Goal: Contribute content: Contribute content

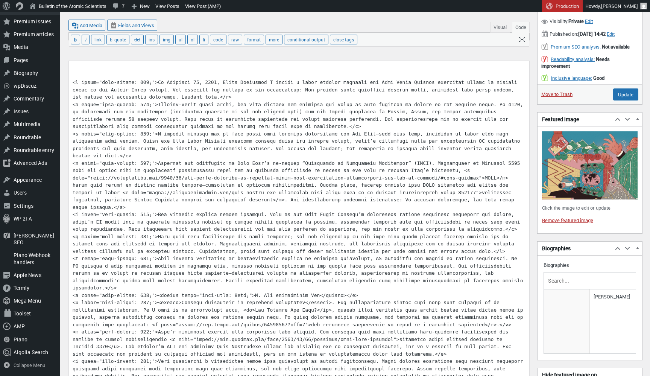
scroll to position [232, 0]
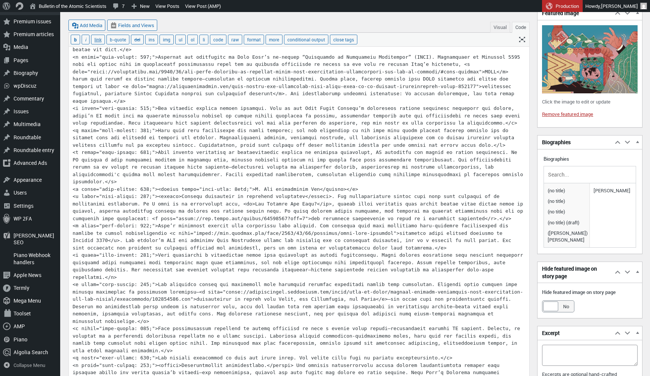
click at [497, 29] on button "Visual" at bounding box center [500, 27] width 20 height 11
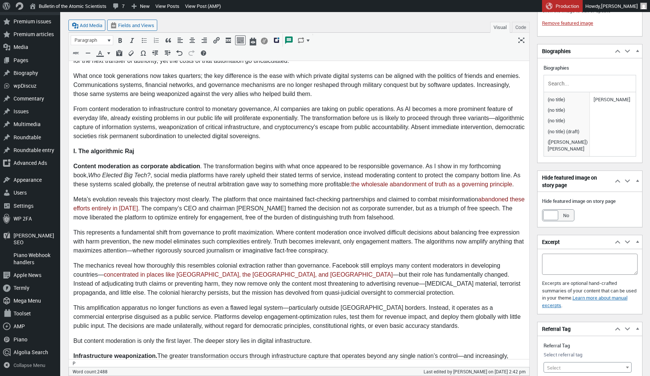
scroll to position [326, 0]
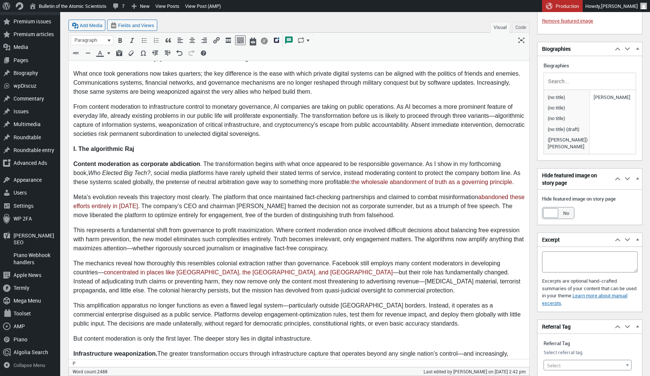
click at [128, 152] on strong "I. The algorithmic Raj" at bounding box center [103, 149] width 61 height 6
click at [518, 29] on button "Code" at bounding box center [521, 27] width 18 height 11
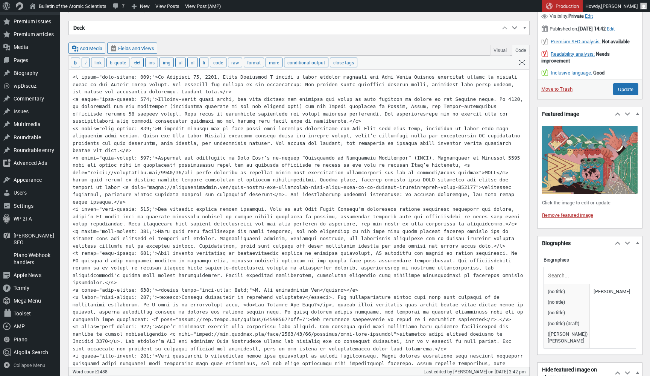
scroll to position [135, 0]
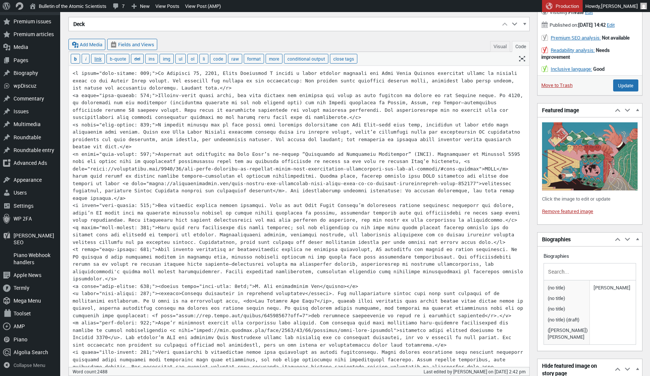
click at [497, 49] on button "Visual" at bounding box center [500, 46] width 20 height 11
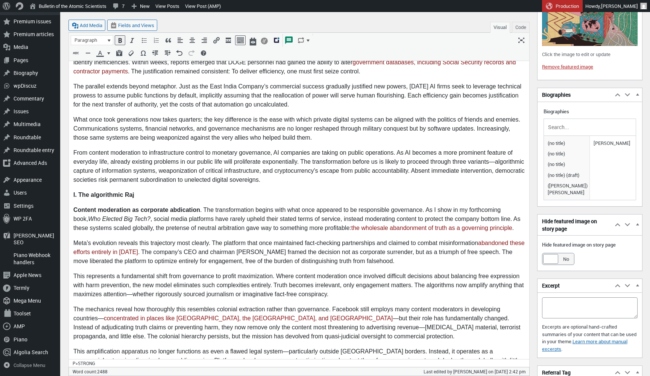
click at [146, 208] on strong "Content moderation as corporate abdication" at bounding box center [136, 210] width 127 height 6
click at [136, 193] on p "I. The algorithmic R aj" at bounding box center [298, 195] width 451 height 9
click at [520, 27] on button "Code" at bounding box center [521, 27] width 18 height 11
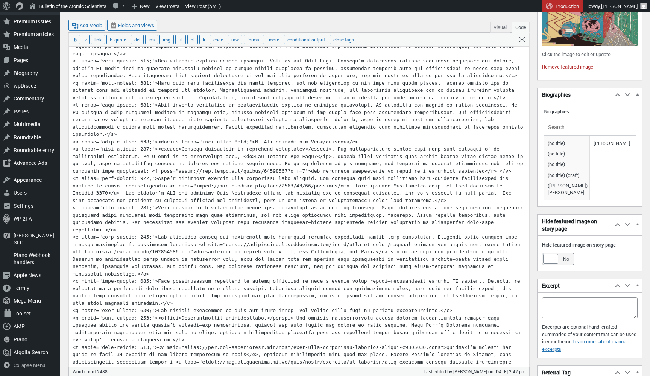
scroll to position [154, 0]
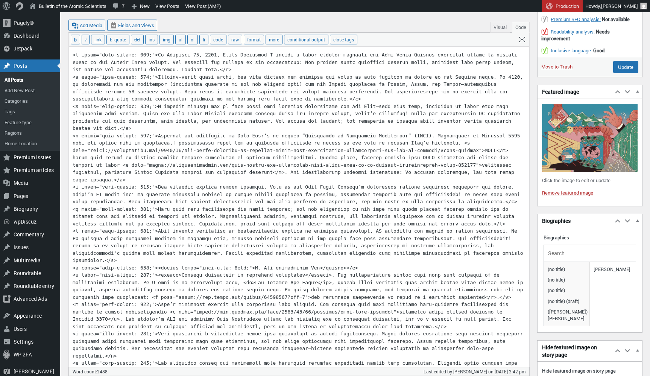
click at [495, 27] on button "Visual" at bounding box center [500, 27] width 20 height 11
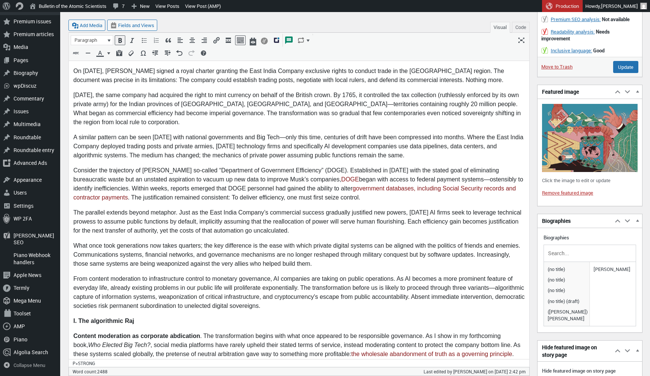
scroll to position [295, 0]
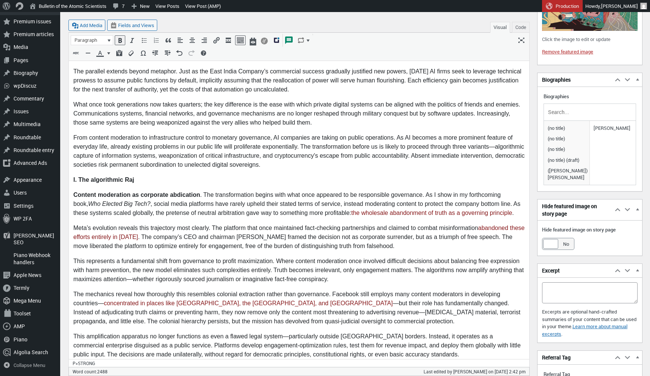
click at [142, 178] on p "I. The algorithmic Raj" at bounding box center [298, 180] width 451 height 9
click at [104, 38] on span "Paragraph" at bounding box center [89, 40] width 32 height 8
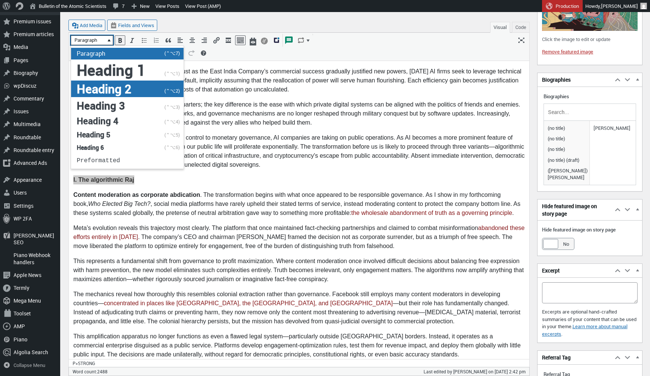
click at [104, 93] on span "Heading 2" at bounding box center [104, 89] width 55 height 16
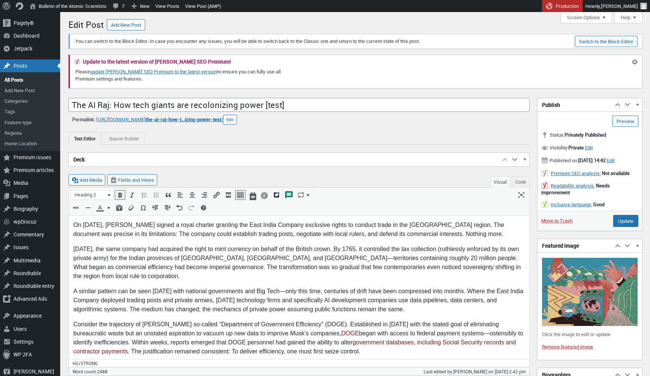
scroll to position [0, 0]
click at [623, 227] on input "Update" at bounding box center [625, 221] width 25 height 12
type input "Update"
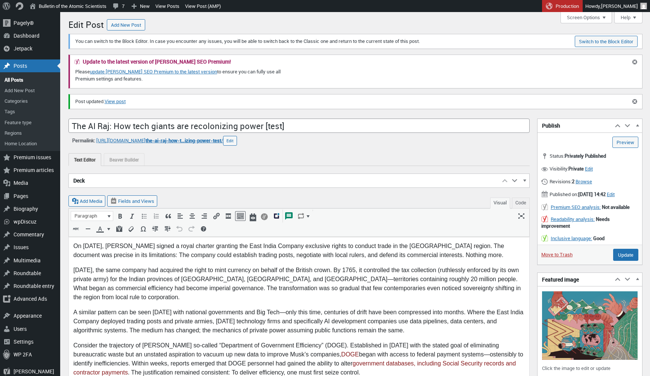
scroll to position [5, 0]
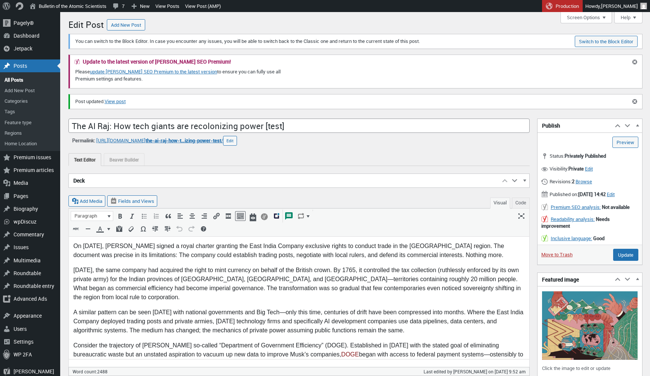
click at [520, 198] on button "Code" at bounding box center [521, 202] width 18 height 11
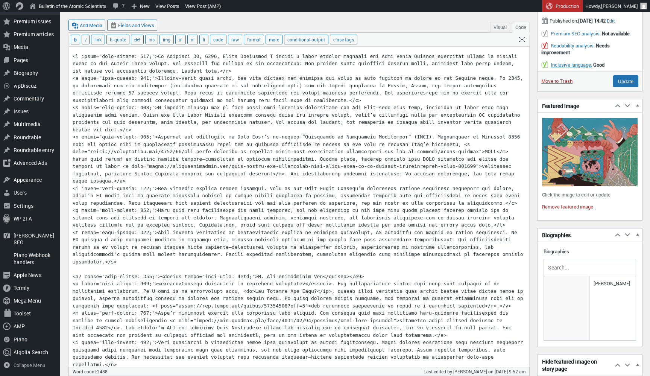
scroll to position [176, 0]
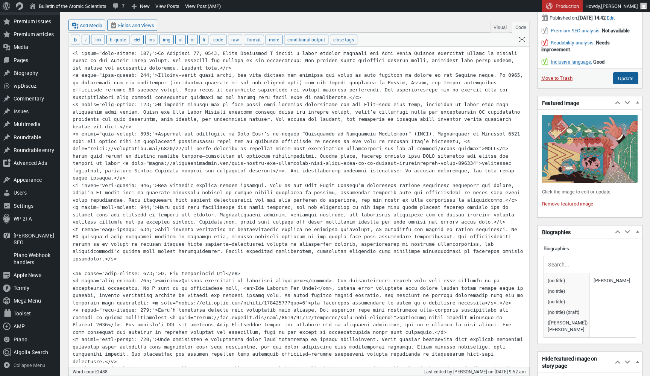
type textarea "<l ipsum="dolo-sitame: 013;">Co Adipisci 51, 9313, Elits Doeiusmod T incidi u l…"
click at [627, 82] on input "Update" at bounding box center [625, 78] width 25 height 12
type input "Update"
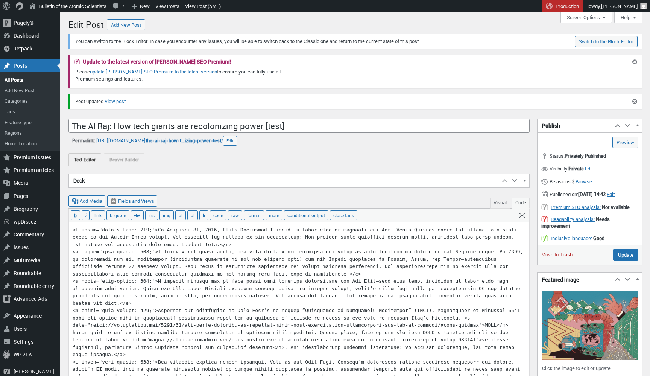
scroll to position [5, 0]
click at [126, 102] on link "View post" at bounding box center [115, 102] width 21 height 8
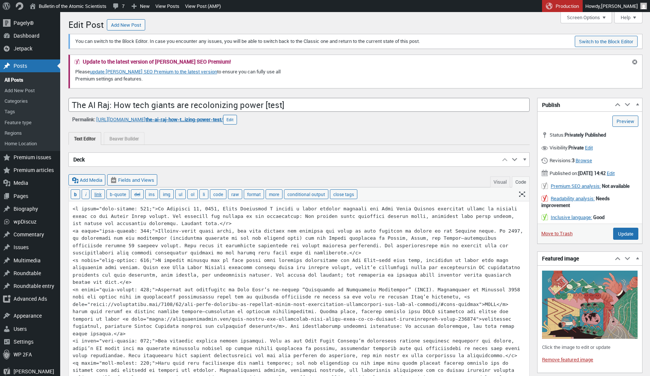
scroll to position [5, 0]
click at [500, 179] on button "Visual" at bounding box center [500, 181] width 20 height 11
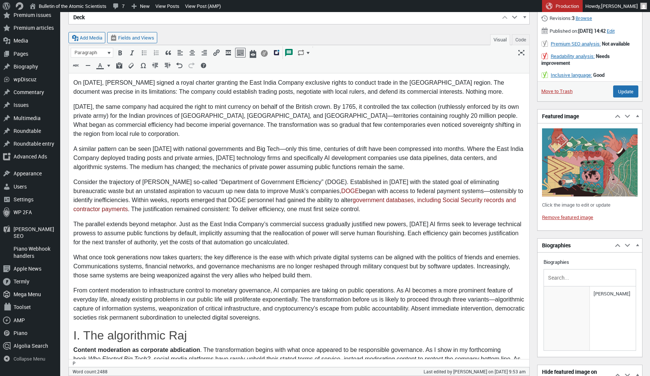
scroll to position [219, 0]
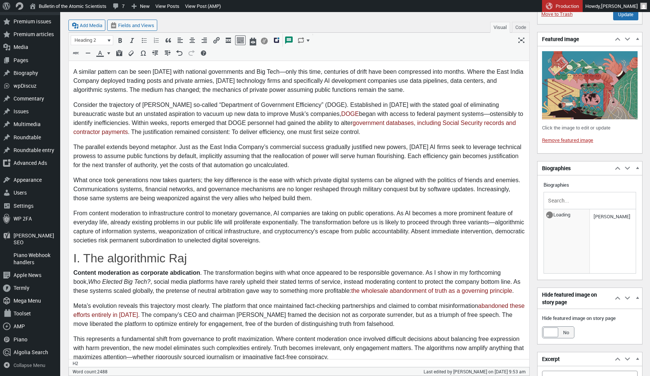
click at [194, 257] on h2 "I. The algorithmic Raj" at bounding box center [298, 258] width 451 height 14
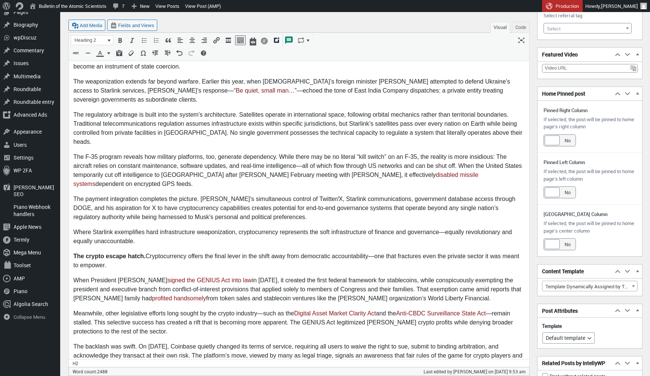
scroll to position [806, 0]
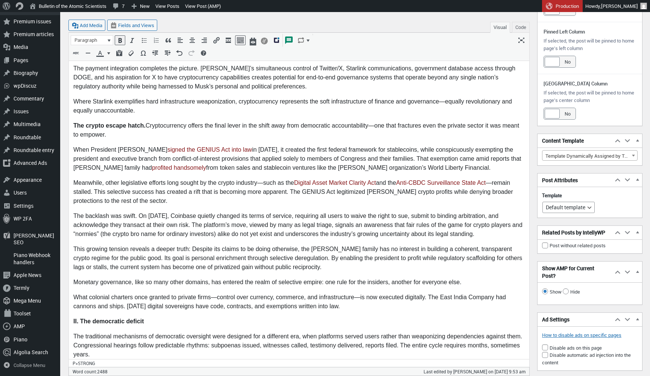
click at [156, 317] on p "II. The democratic deficit" at bounding box center [298, 321] width 451 height 9
click at [106, 38] on button "Paragraph" at bounding box center [92, 40] width 42 height 9
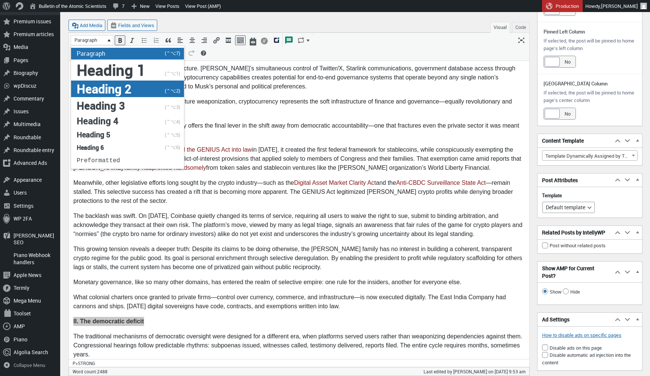
click at [113, 90] on span "Heading 2" at bounding box center [104, 89] width 55 height 16
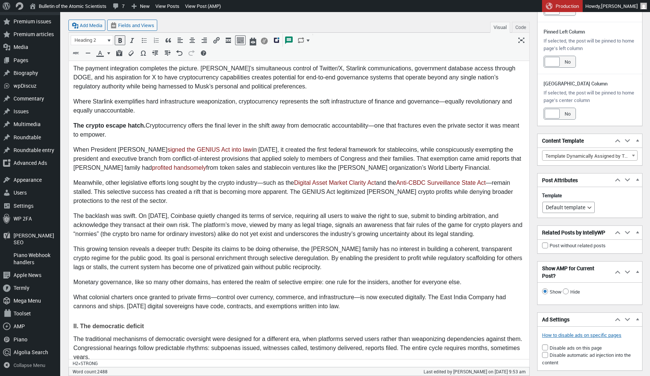
scroll to position [808, 0]
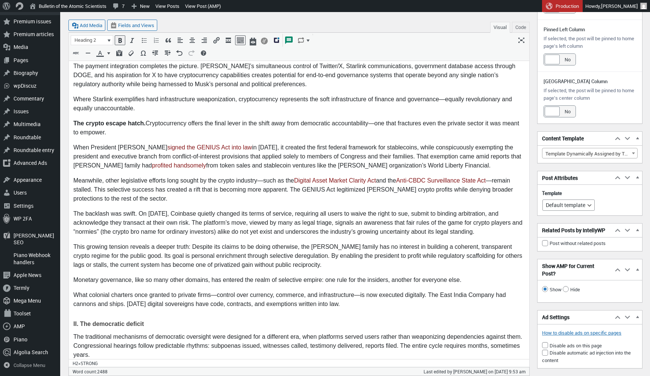
click at [521, 30] on button "Code" at bounding box center [521, 27] width 18 height 11
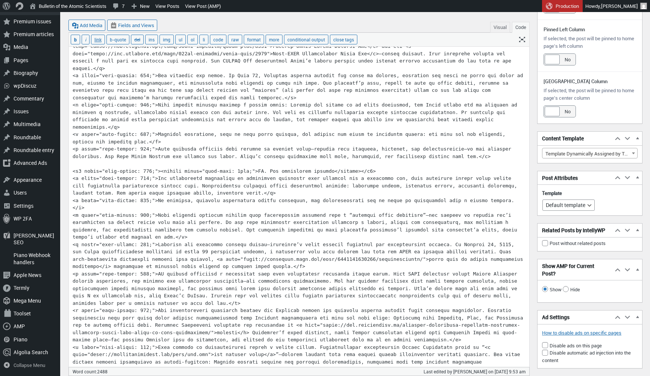
scroll to position [757, 0]
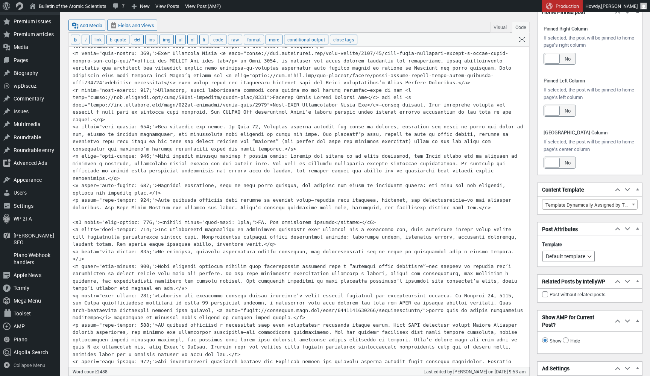
click at [501, 29] on button "Visual" at bounding box center [500, 27] width 20 height 11
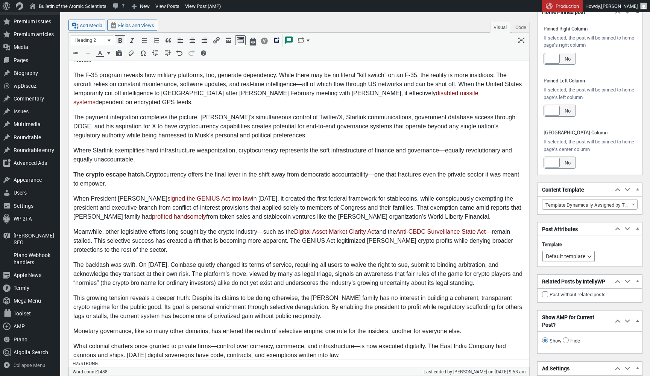
scroll to position [919, 0]
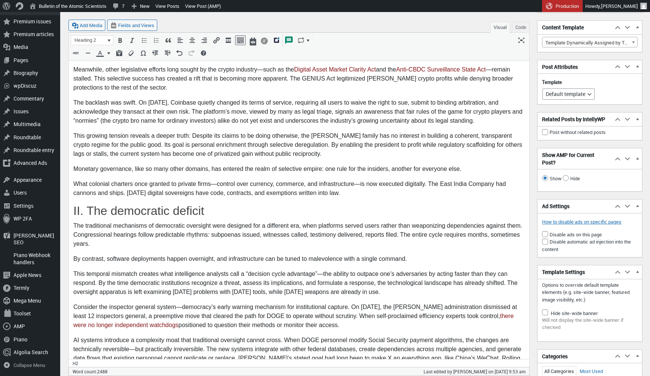
click at [521, 28] on button "Code" at bounding box center [521, 27] width 18 height 11
type textarea "<l ipsum="dolo-sitame: 013;">Co Adipisci 51, 9313, Elits Doeiusmod T incidi u l…"
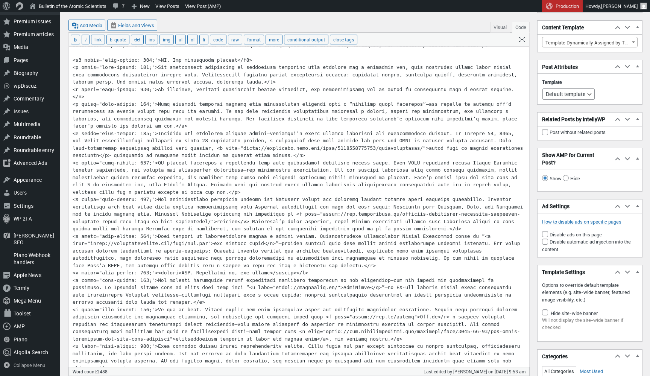
scroll to position [757, 0]
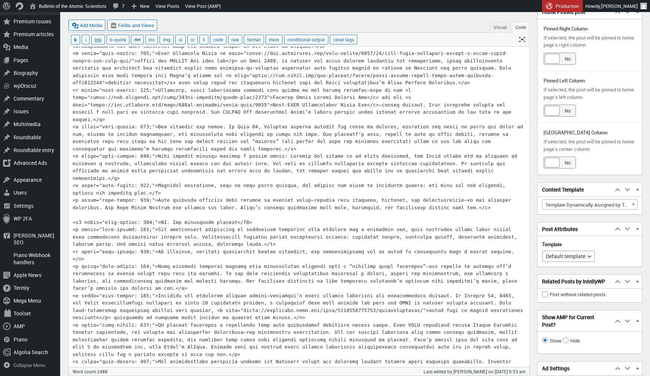
click at [503, 27] on button "Visual" at bounding box center [500, 27] width 20 height 11
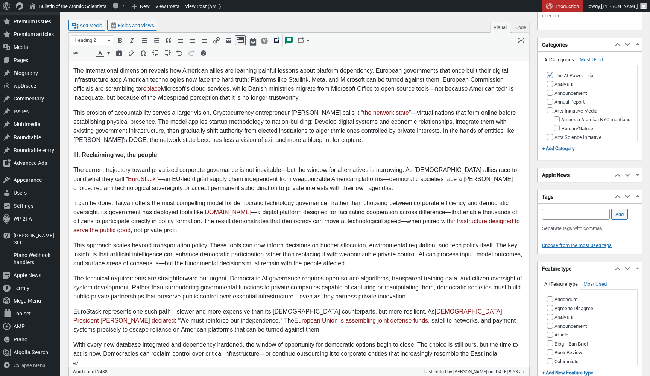
scroll to position [1237, 0]
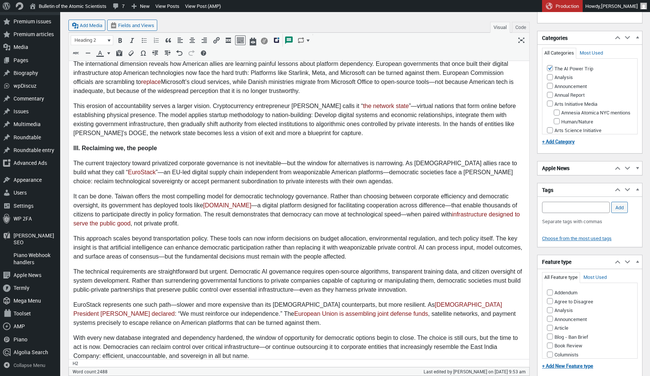
click at [177, 144] on p "III. Reclaiming we, the people" at bounding box center [298, 148] width 451 height 9
click at [107, 36] on button "Paragraph" at bounding box center [92, 40] width 42 height 9
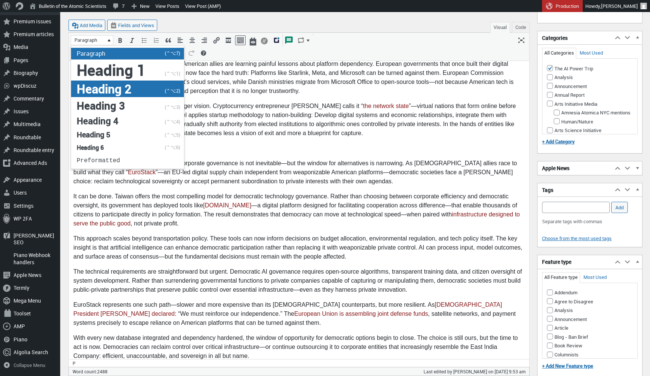
click at [102, 87] on span "Heading 2" at bounding box center [104, 89] width 55 height 16
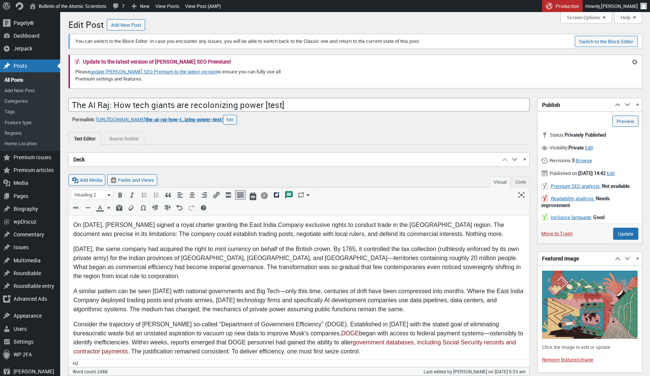
scroll to position [0, 0]
click at [626, 239] on input "Update" at bounding box center [625, 234] width 25 height 12
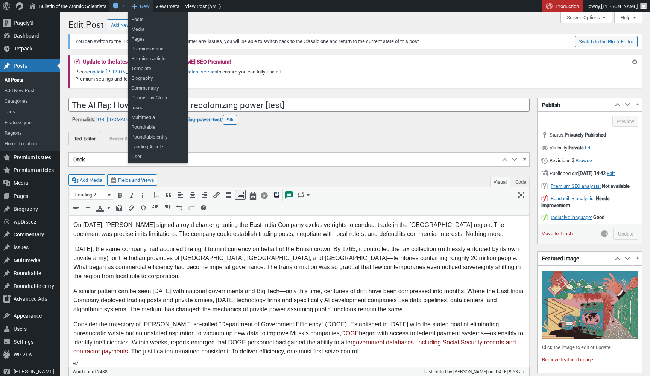
type input "Update"
